Goal: Find contact information: Obtain details needed to contact an individual or organization

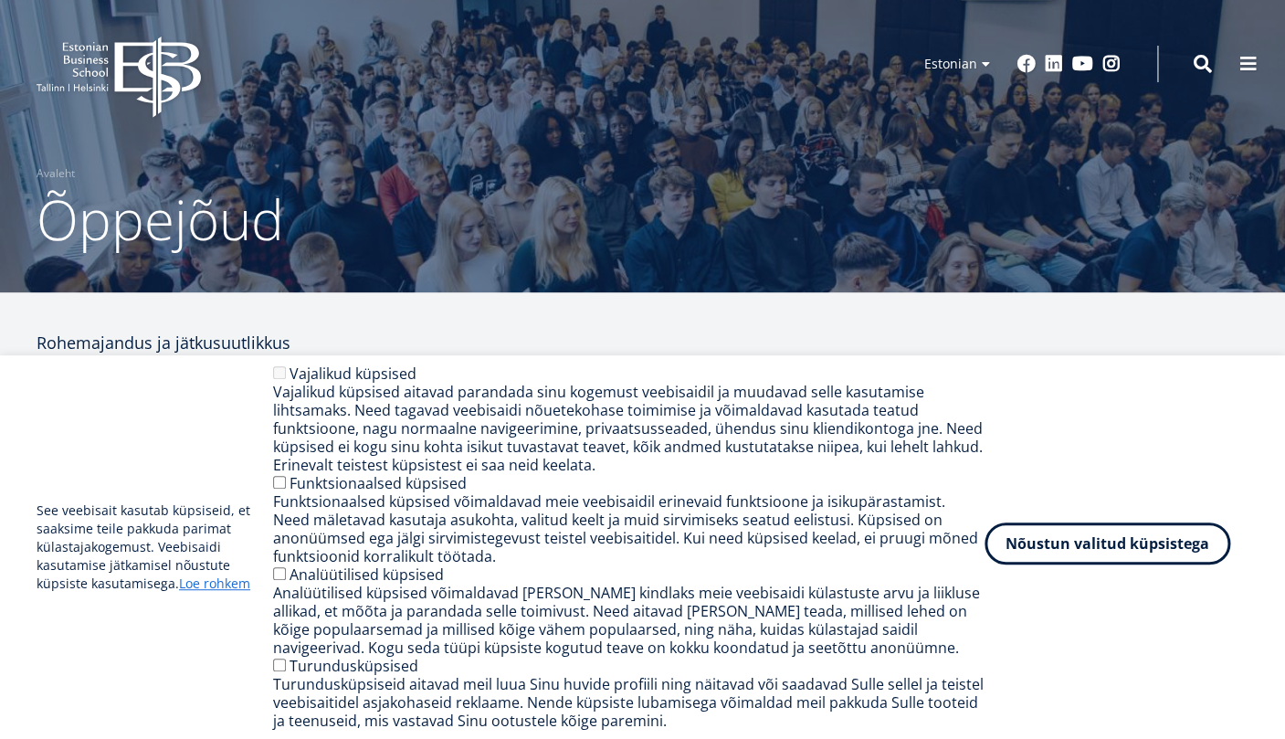
click at [1074, 560] on button "Nõustun valitud küpsistega" at bounding box center [1107, 543] width 246 height 42
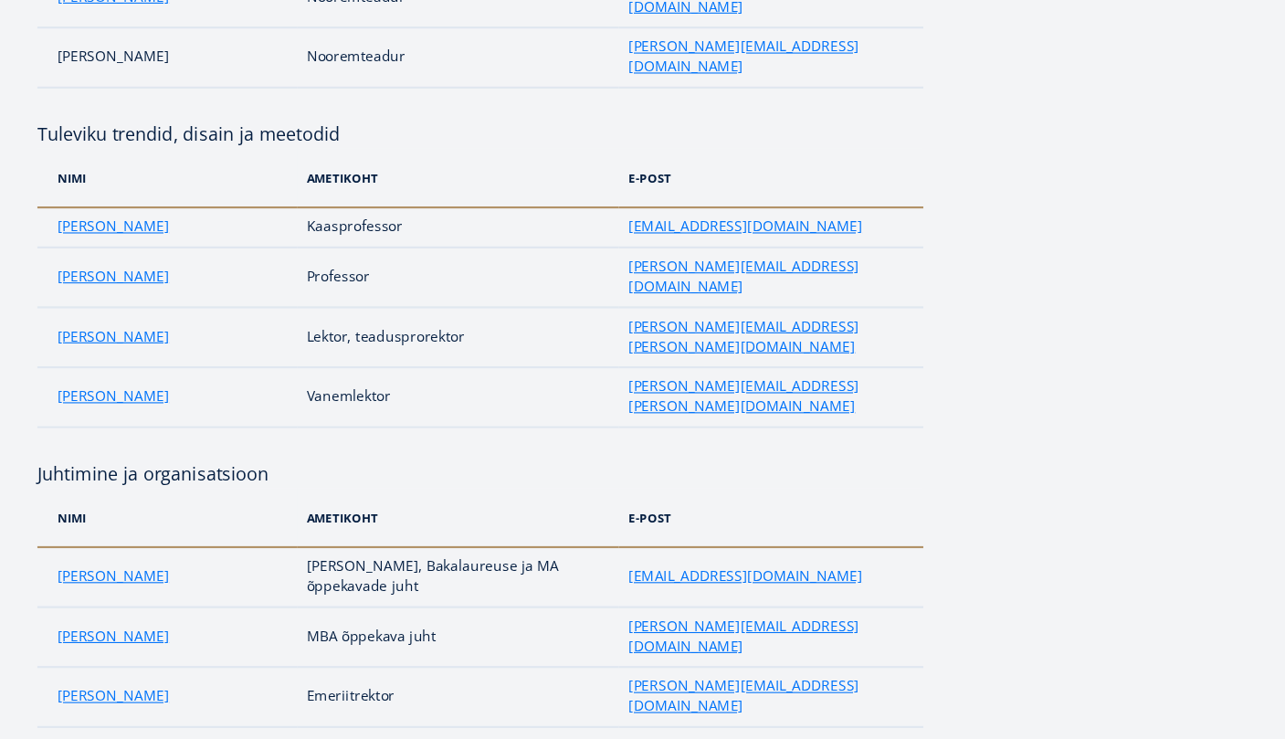
scroll to position [908, 0]
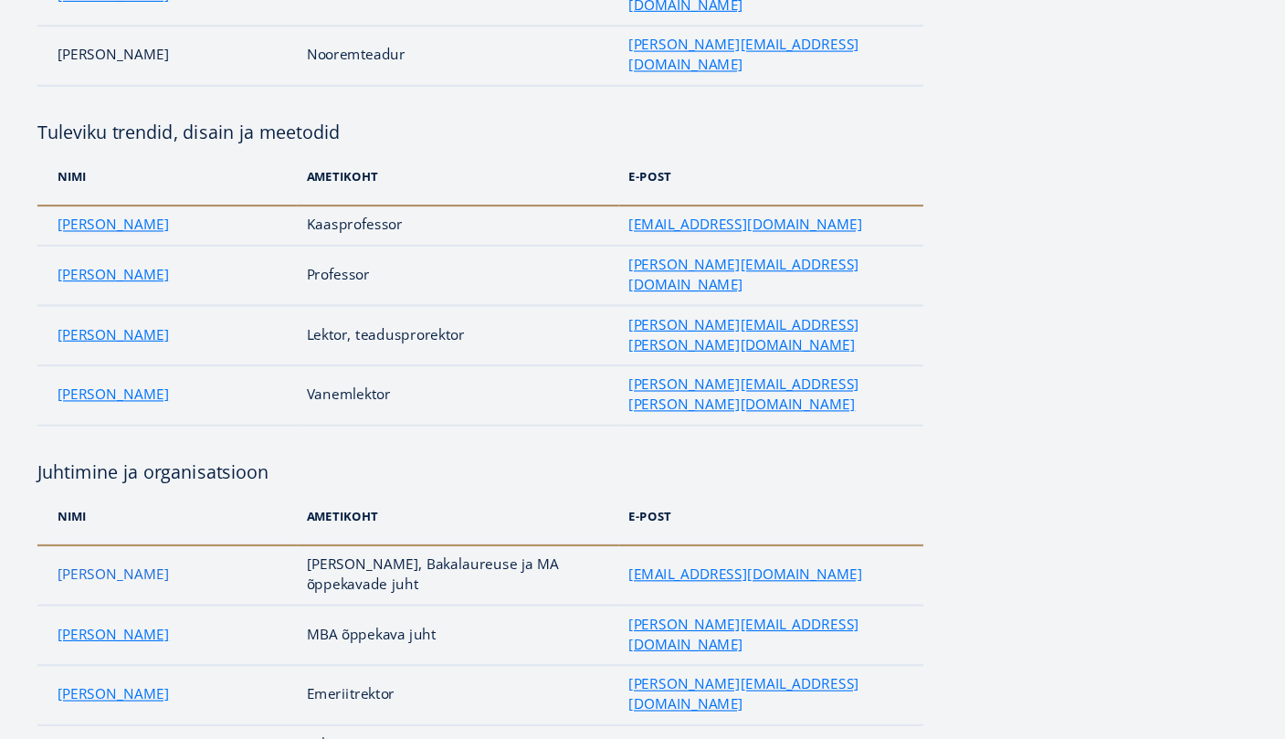
click at [87, 579] on link "[PERSON_NAME]" at bounding box center [106, 588] width 102 height 18
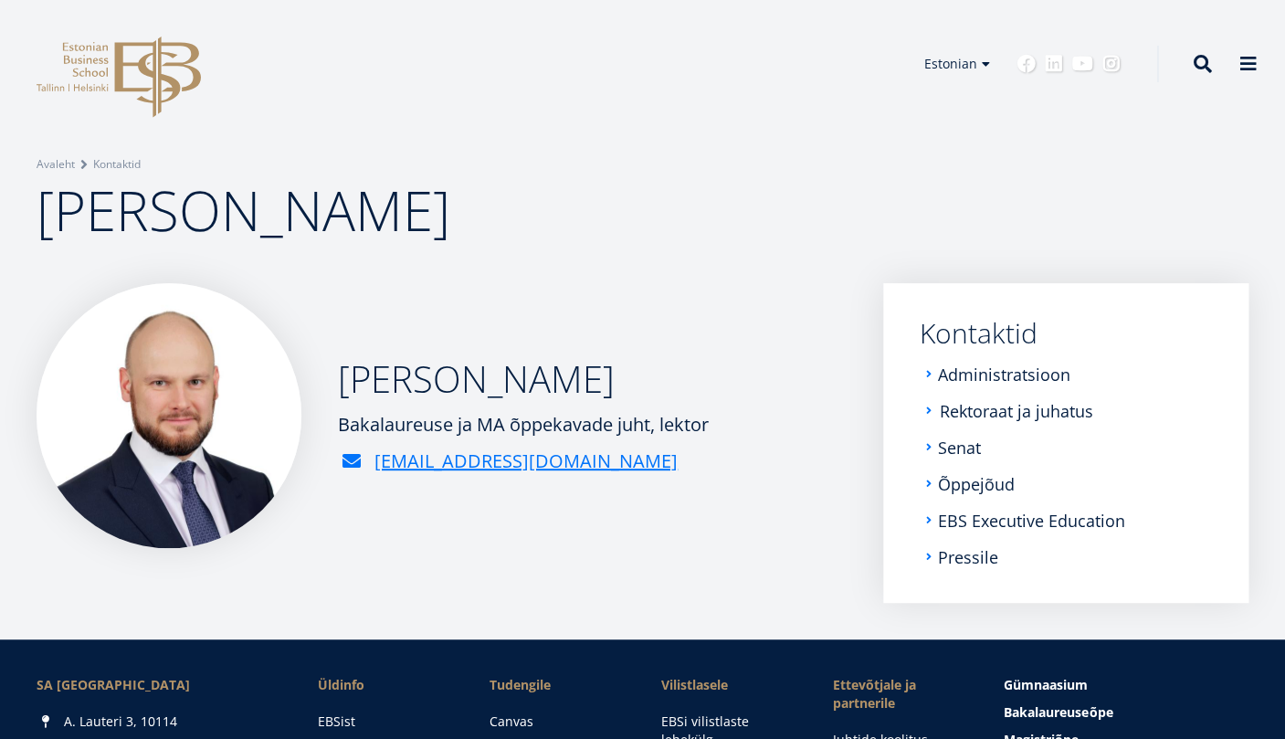
click at [1025, 416] on link "Rektoraat ja juhatus" at bounding box center [1016, 411] width 153 height 18
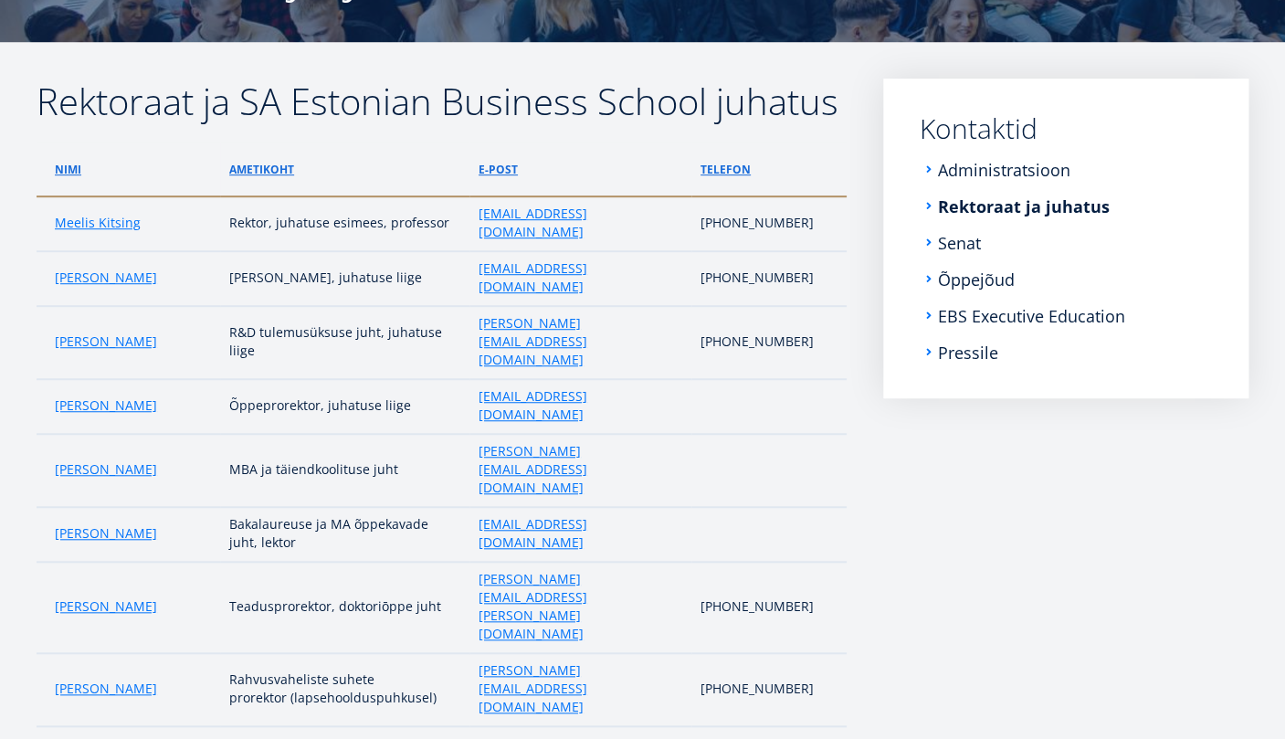
scroll to position [276, 0]
